Goal: Check status: Check status

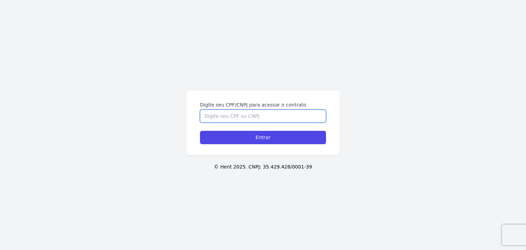
click at [311, 118] on input "Digite seu CPF/CNPJ para acessar o contrato" at bounding box center [263, 116] width 126 height 13
paste input "373.167.688-51"
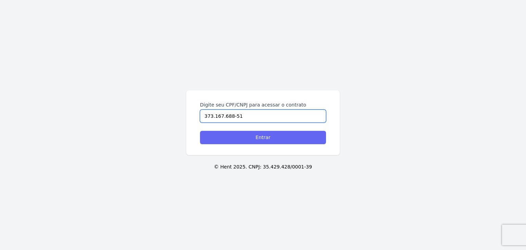
type input "373.167.688-51"
click at [293, 133] on input "Entrar" at bounding box center [263, 137] width 126 height 13
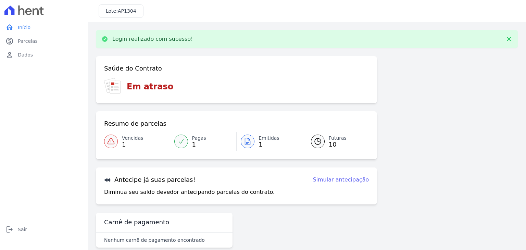
click at [247, 145] on div at bounding box center [248, 142] width 14 height 14
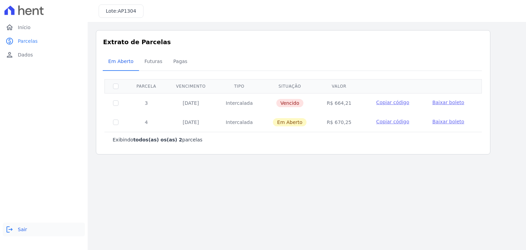
click at [16, 233] on link "logout Sair" at bounding box center [44, 230] width 82 height 14
